Goal: Contribute content: Add original content to the website for others to see

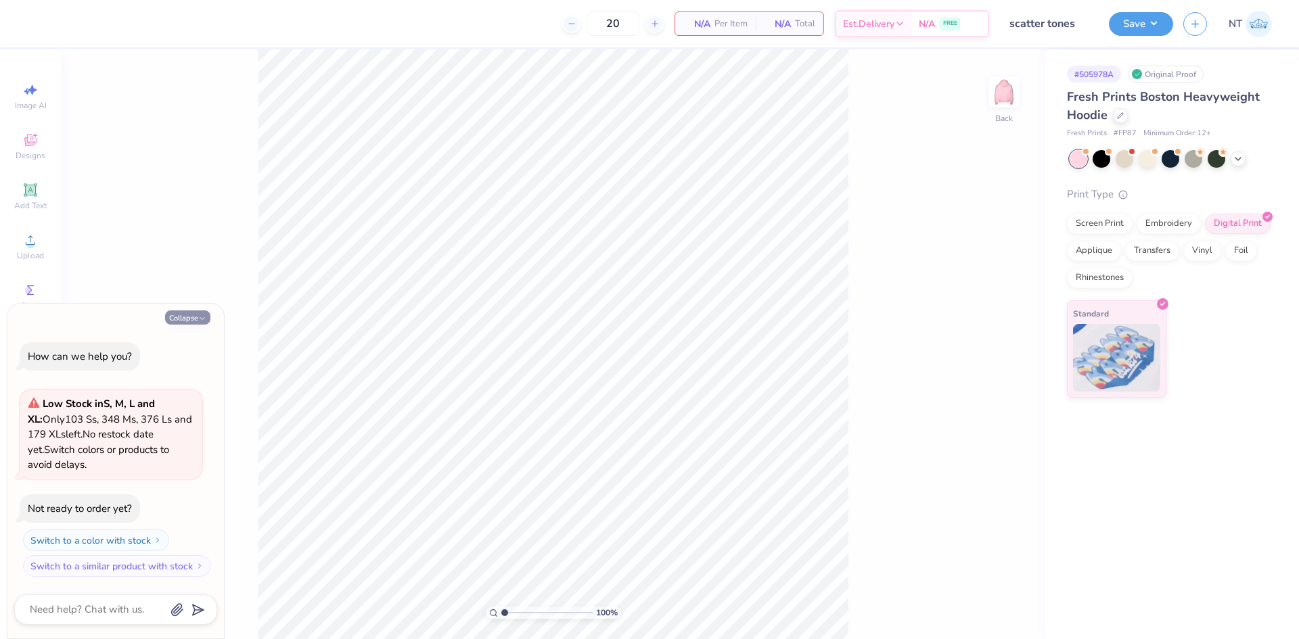
click at [202, 315] on icon "button" at bounding box center [202, 319] width 8 height 8
type textarea "x"
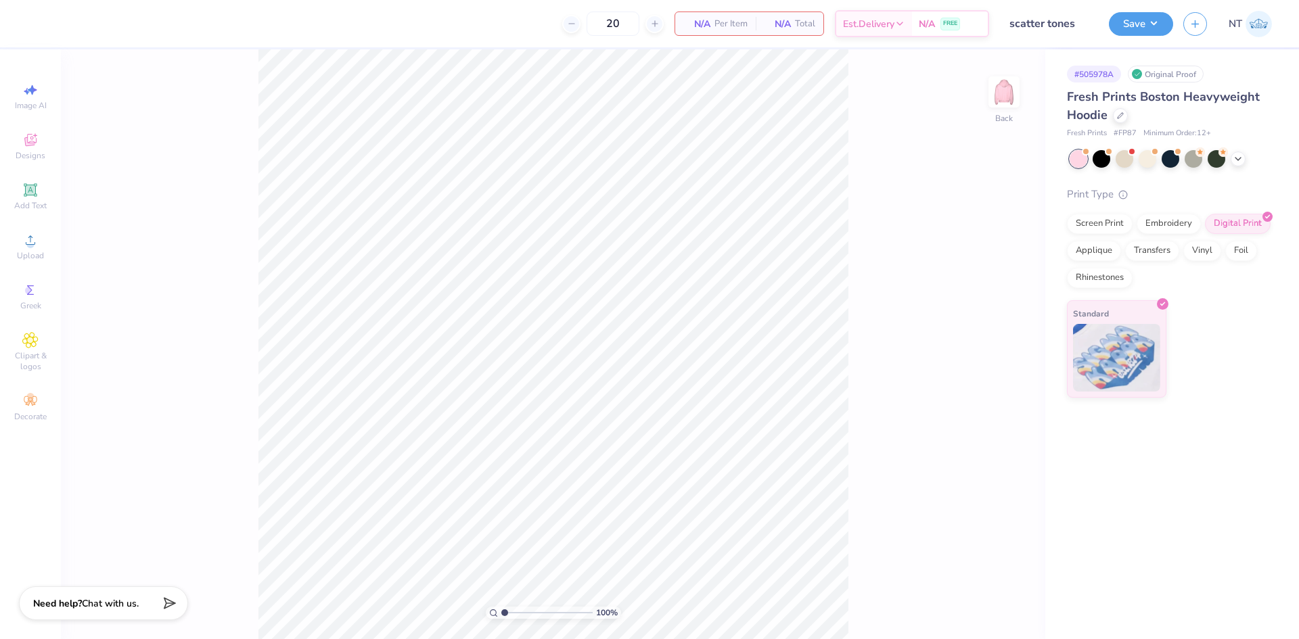
click at [22, 268] on div "Image AI Designs Add Text Upload Greek Clipart & logos Decorate" at bounding box center [30, 251] width 47 height 351
click at [45, 246] on div "Upload" at bounding box center [30, 247] width 47 height 40
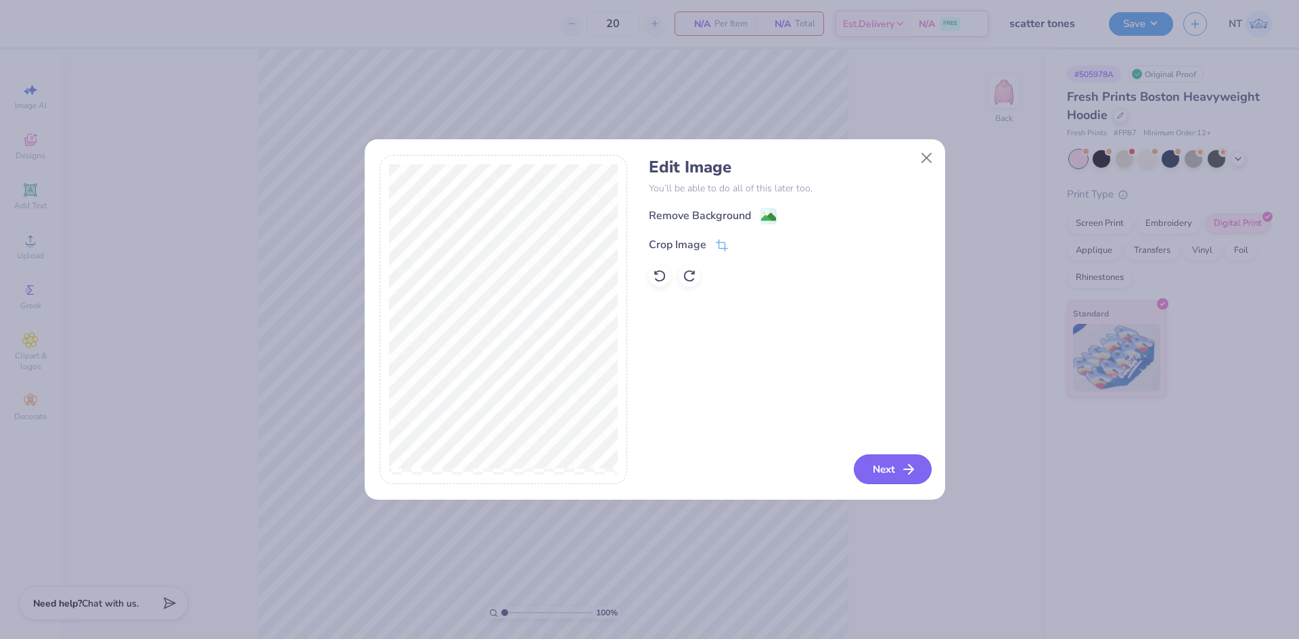
click at [899, 474] on button "Next" at bounding box center [893, 470] width 78 height 30
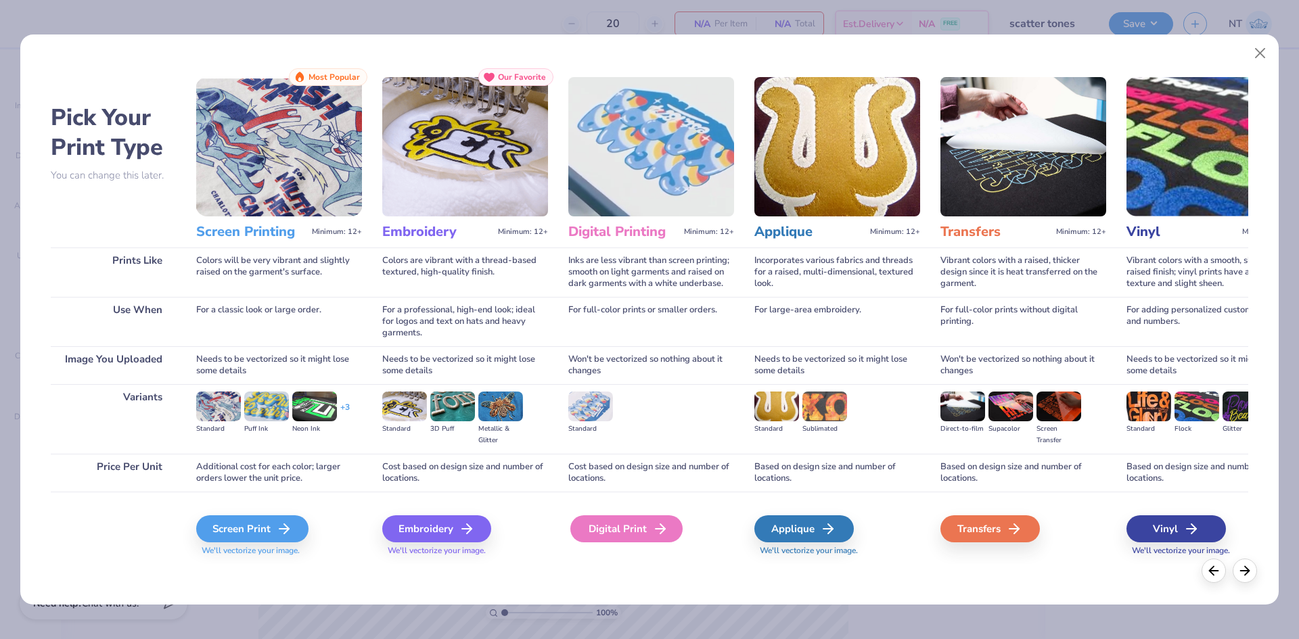
click at [652, 531] on icon at bounding box center [660, 529] width 16 height 16
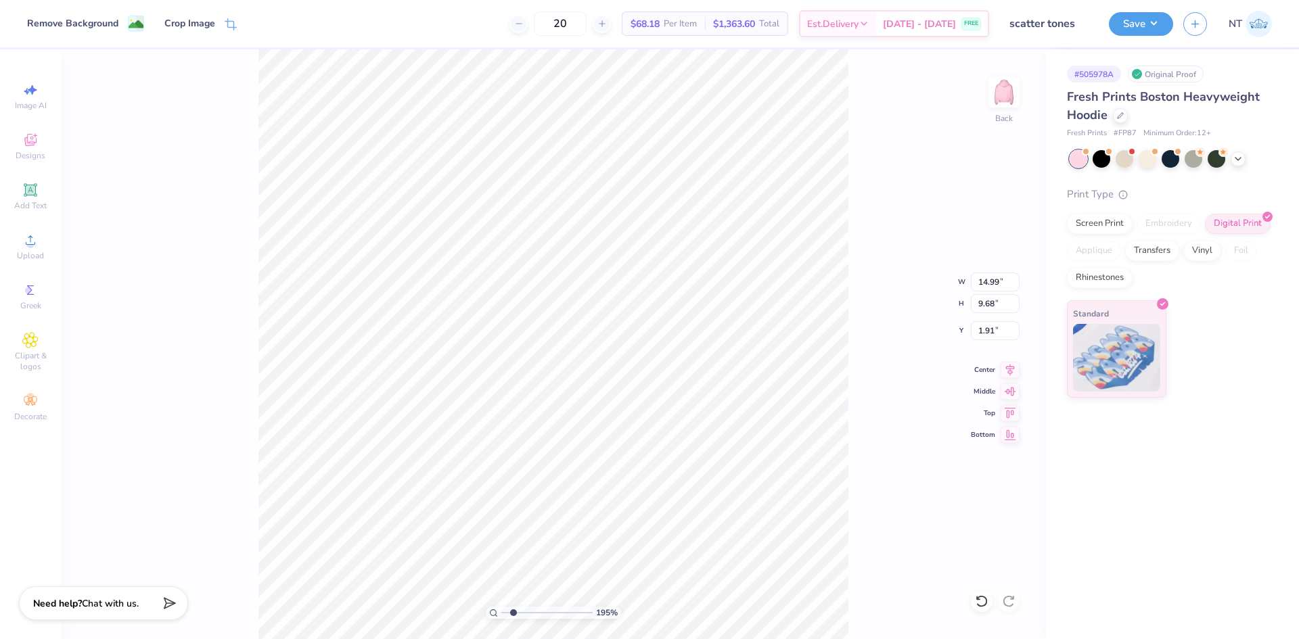
type input "1.94838374793402"
type input "7.42"
type input "4.79"
type input "6.80"
type input "1.94838374793402"
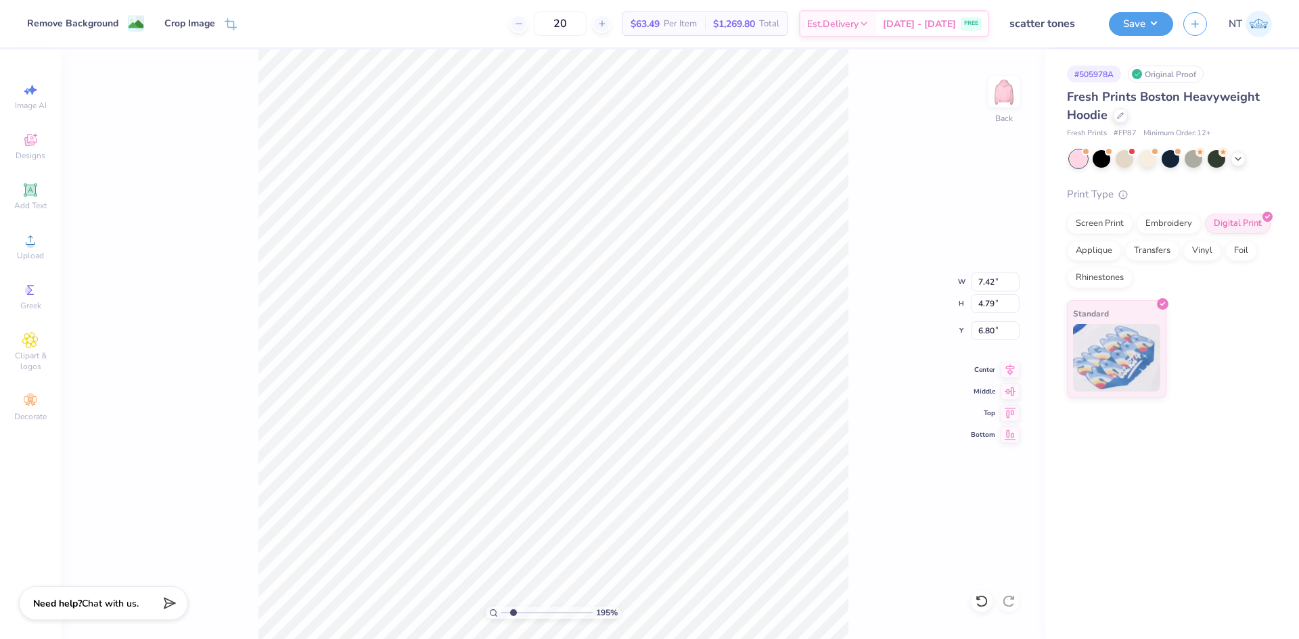
type input "3.00"
click at [1003, 363] on icon at bounding box center [1010, 368] width 19 height 16
click at [38, 240] on icon at bounding box center [30, 240] width 16 height 16
click at [35, 186] on icon at bounding box center [30, 189] width 13 height 13
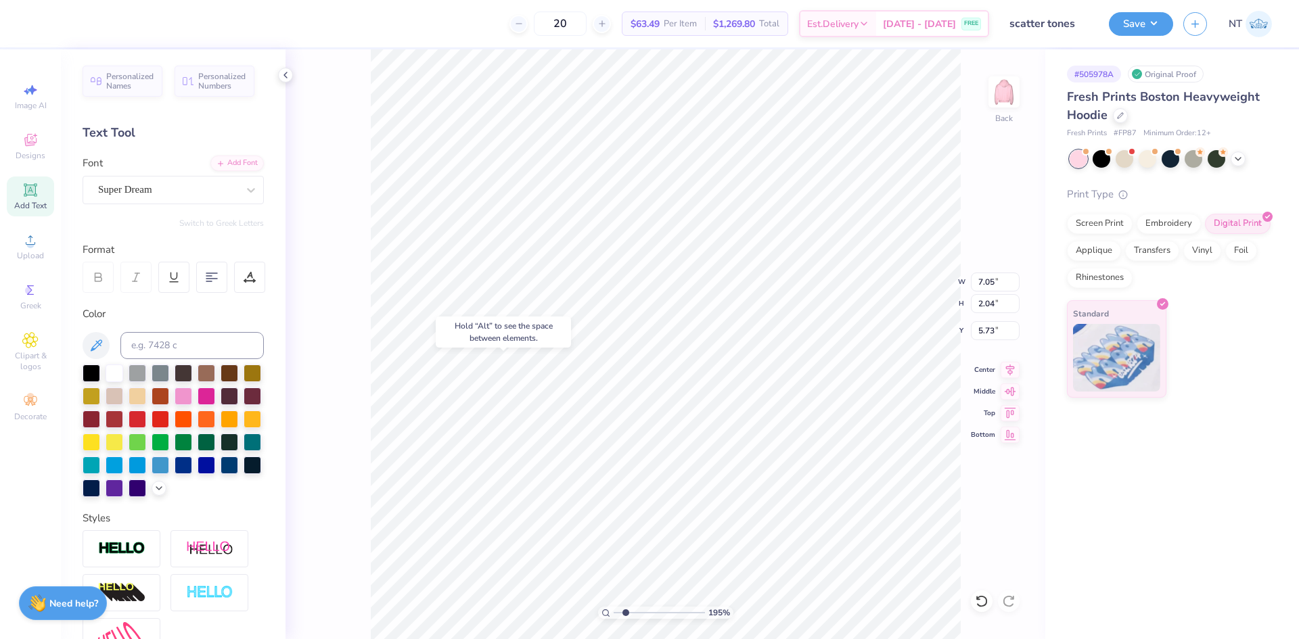
type input "1.94838374793402"
type input "8.26"
click at [240, 159] on div "Add Font" at bounding box center [236, 162] width 53 height 16
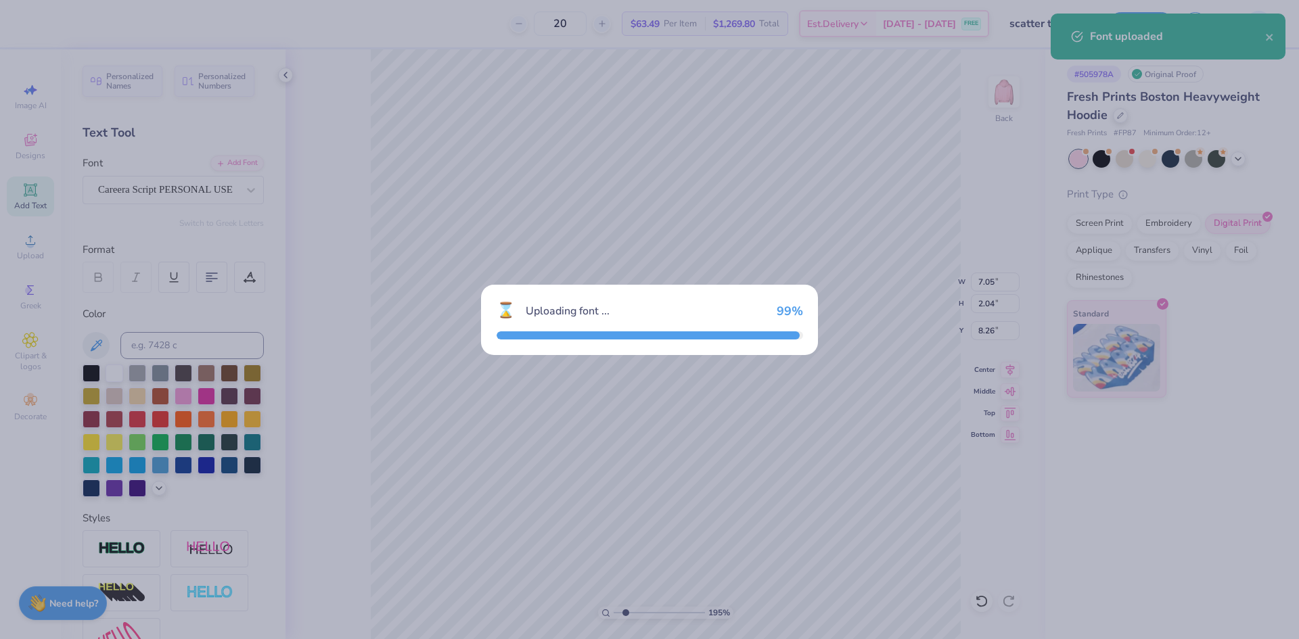
type input "1.94838374793402"
type input "8.27"
type input "2.41"
type input "8.07"
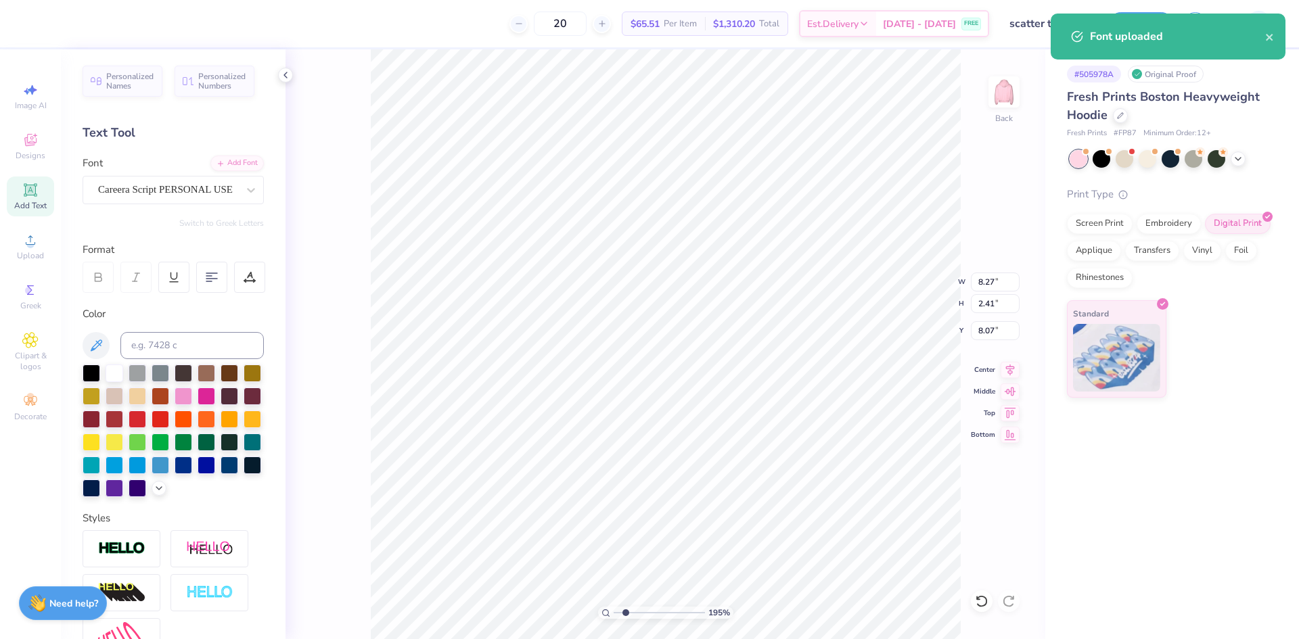
type input "1.94838374793402"
type textarea "S"
type input "1.94838374793402"
type textarea "Sc"
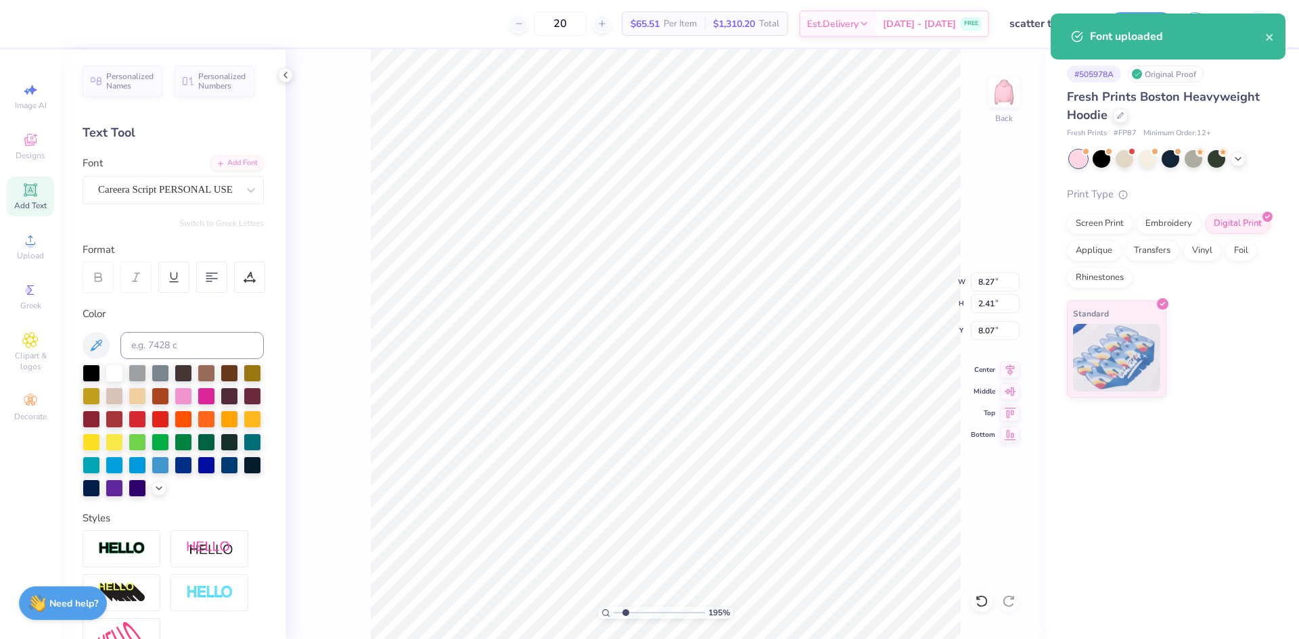
type input "1.94838374793402"
type textarea "Sca"
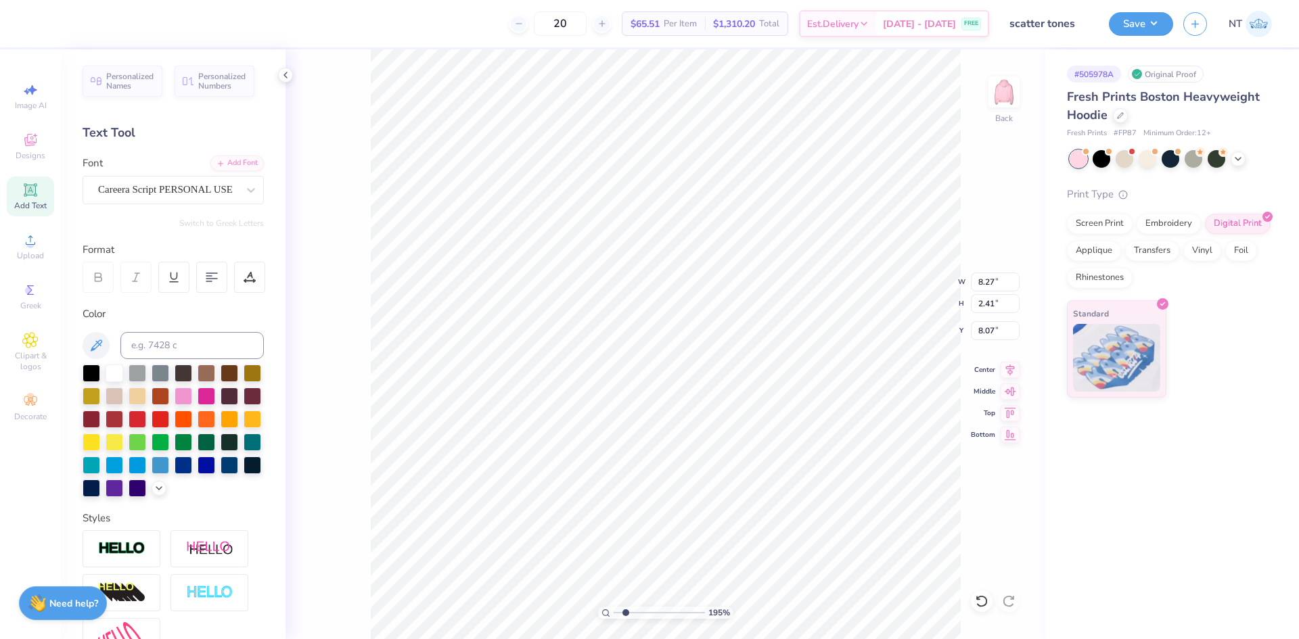
type input "1.94838374793402"
type textarea "Scat"
type input "1.94838374793402"
type textarea "Scatt"
type input "1.94838374793402"
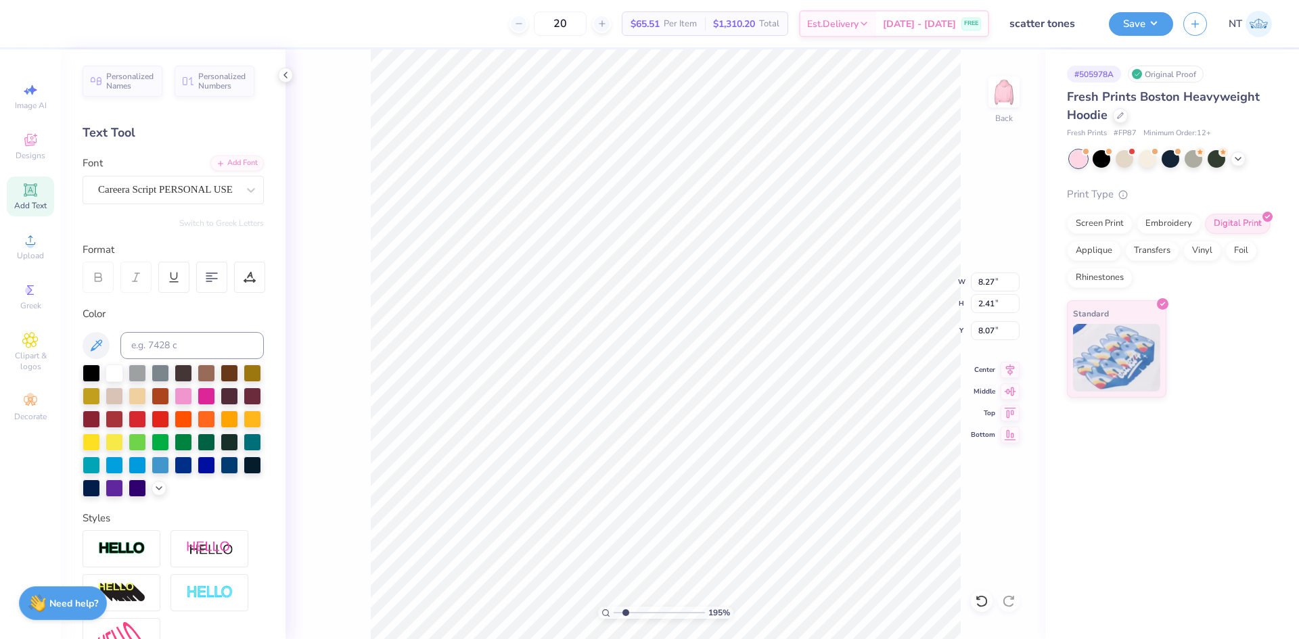
type textarea "Scatte"
type input "1.94838374793402"
type textarea "Scatter"
type input "1.94838374793402"
type textarea "Scatter"
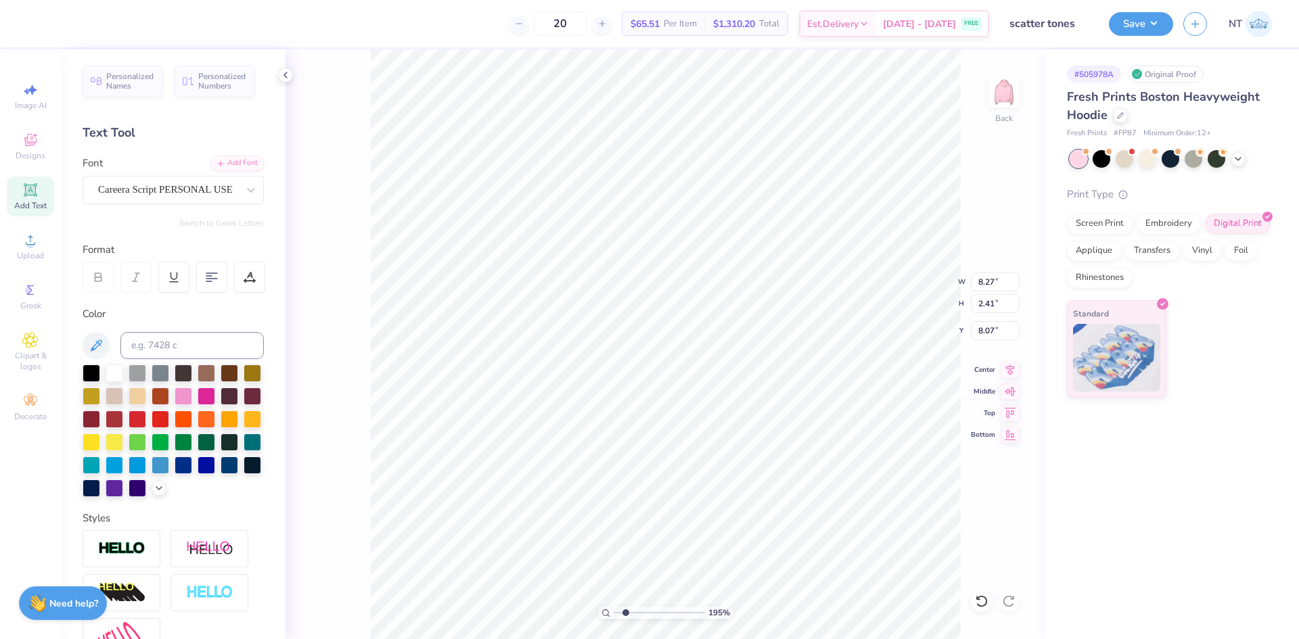
type input "1.94838374793402"
type textarea "Scatter T"
type input "1.94838374793402"
type textarea "Scatter To"
type input "1.94838374793402"
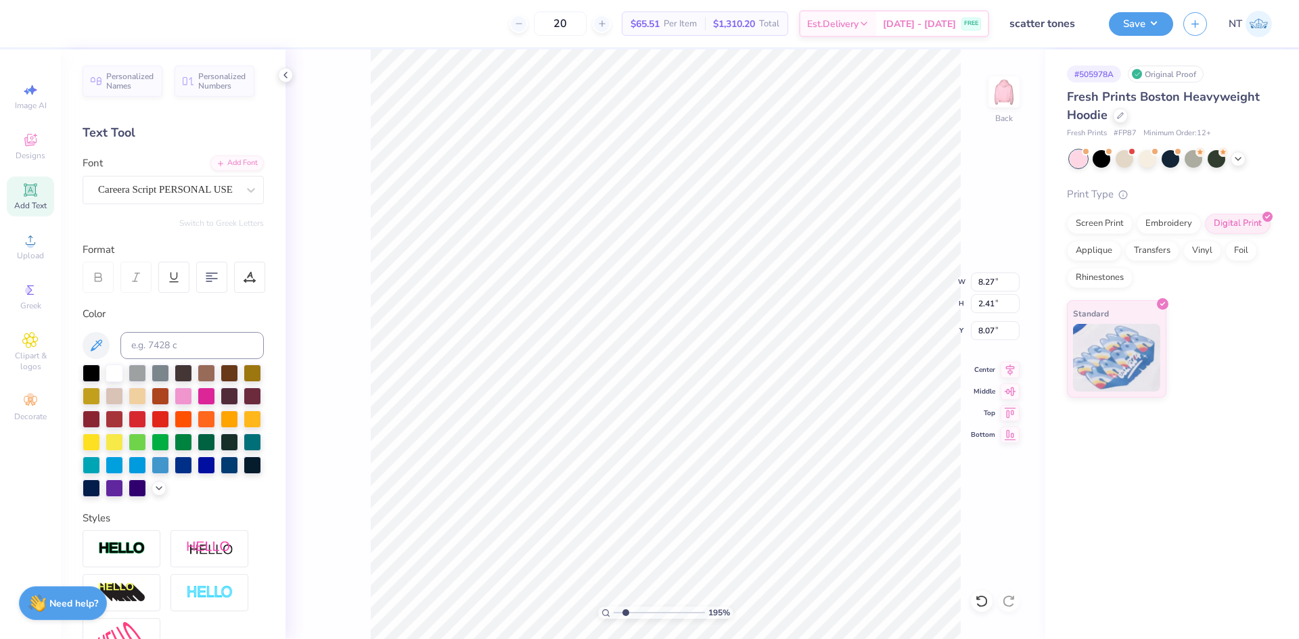
type textarea "Scatter Ton"
type input "1.94838374793402"
type textarea "Scatter Tone"
type input "1.94838374793402"
type textarea "Scatter Tones"
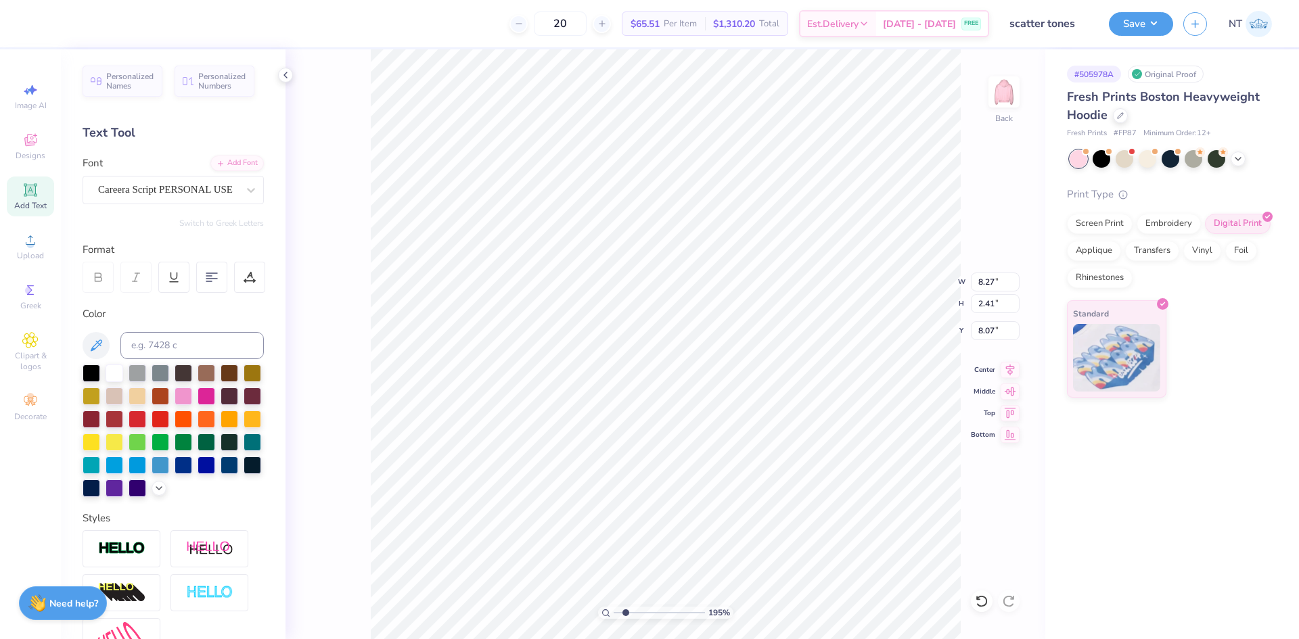
scroll to position [12, 4]
type input "1.94838374793402"
type input "15.39"
type input "2.57"
type input "8.00"
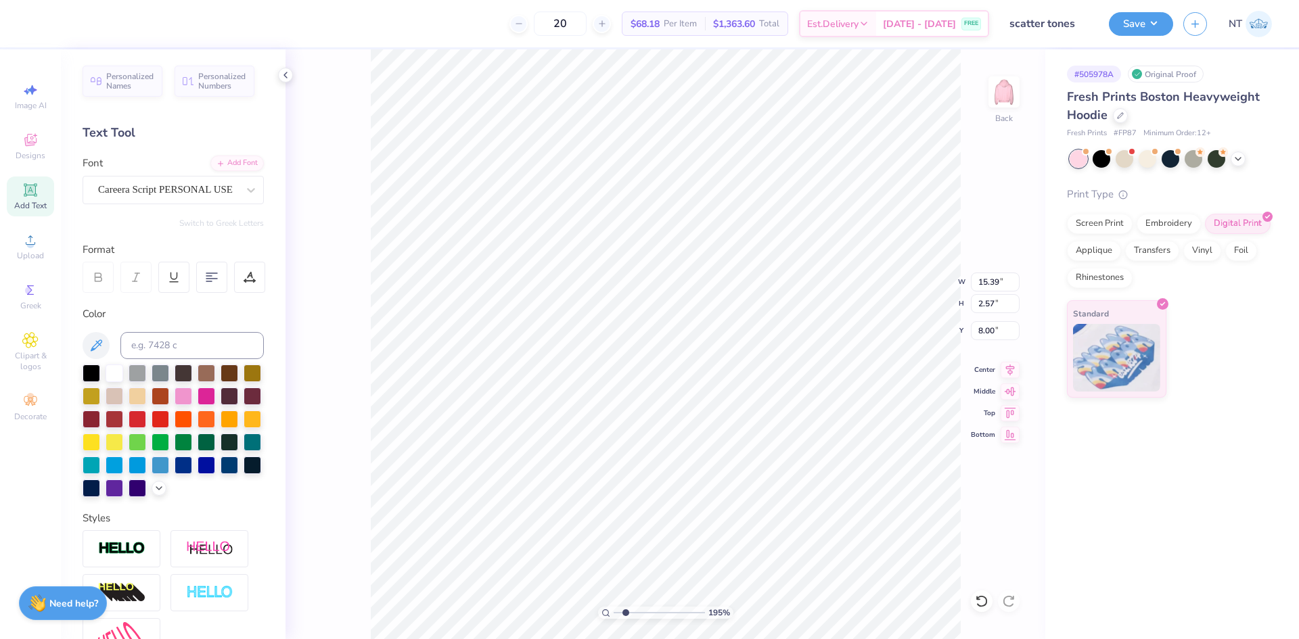
type input "1.94838374793402"
type input "8.46"
type input "1.41"
type input "9.15"
type input "1.94838374793402"
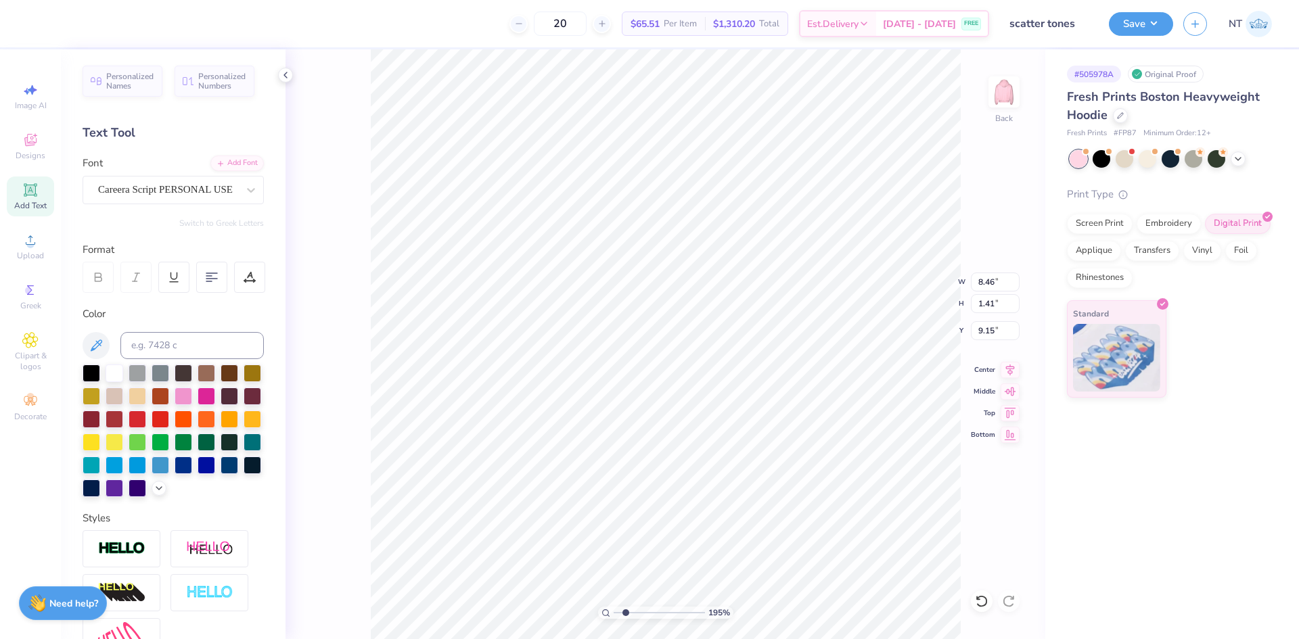
type input "7.98"
type input "1.94838374793402"
type input "7.48"
type input "1.25"
type input "8.14"
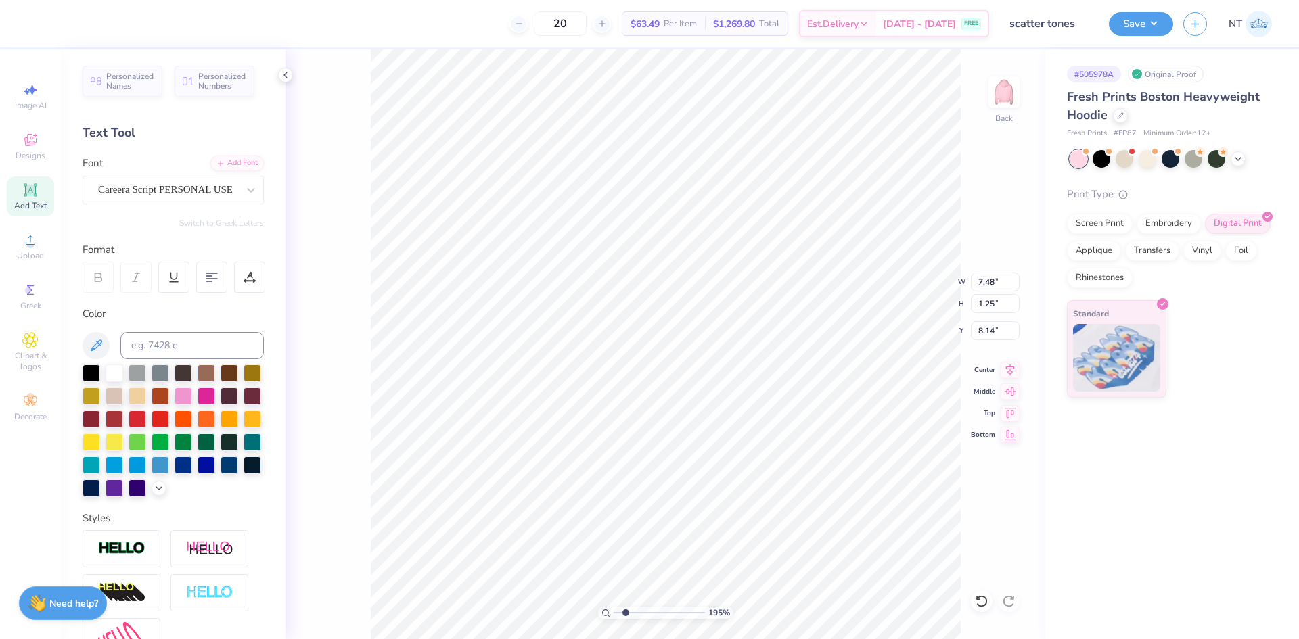
type input "1.94838374793402"
type input "8.09"
type input "1.94838374793402"
type input "6.98"
type input "1.16"
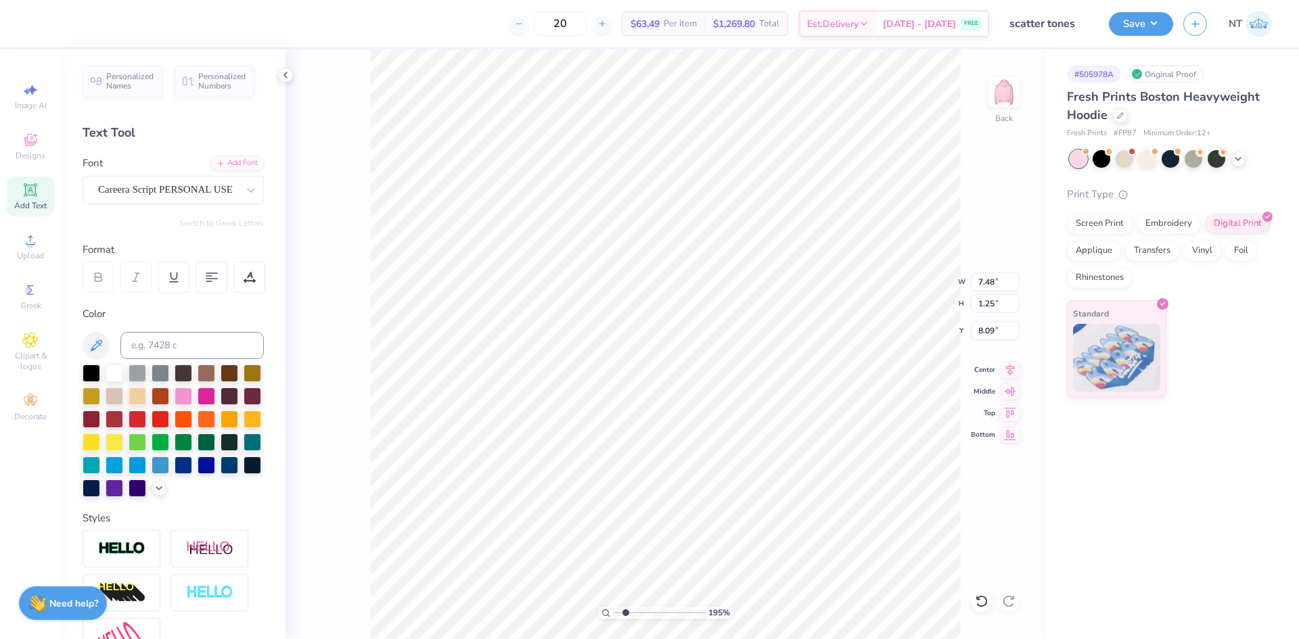
type input "8.18"
